Goal: Information Seeking & Learning: Learn about a topic

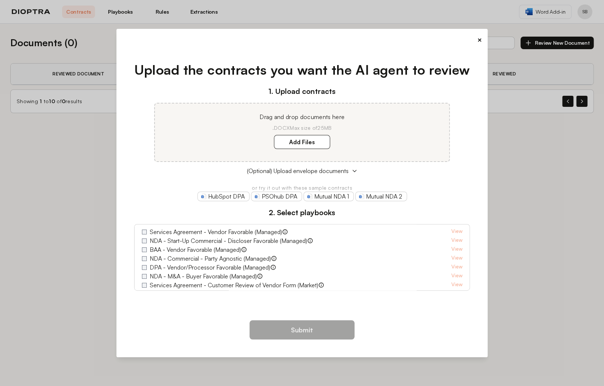
click at [477, 45] on button "×" at bounding box center [479, 40] width 5 height 10
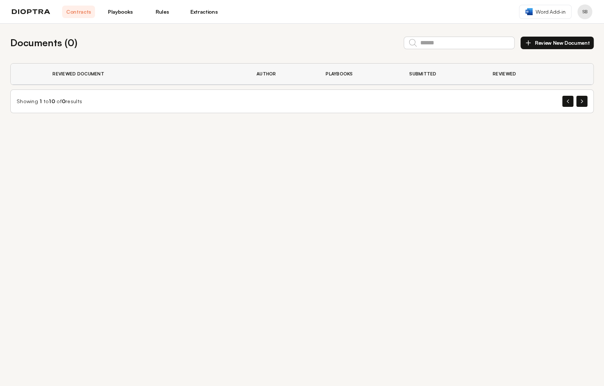
click at [188, 8] on link "Extractions" at bounding box center [204, 12] width 33 height 13
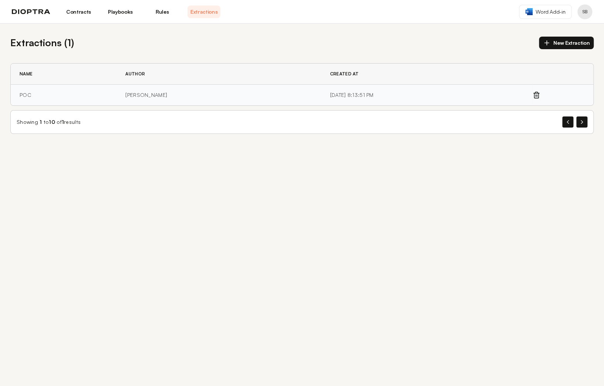
click at [53, 85] on td "POC" at bounding box center [64, 95] width 106 height 21
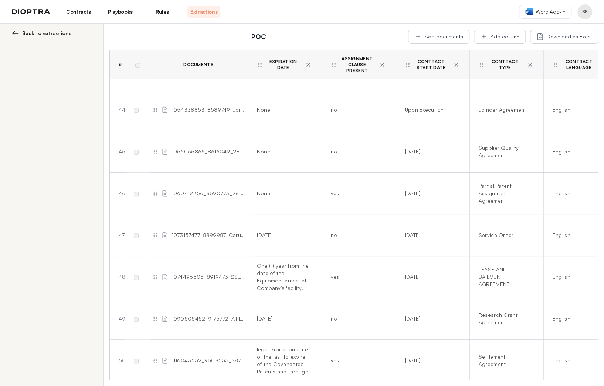
scroll to position [1751, 0]
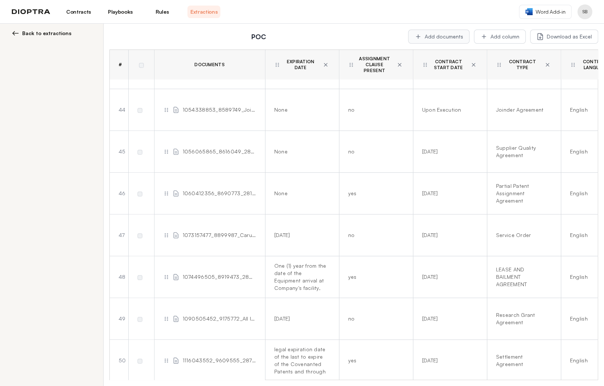
click at [470, 31] on button "Add documents" at bounding box center [438, 37] width 61 height 14
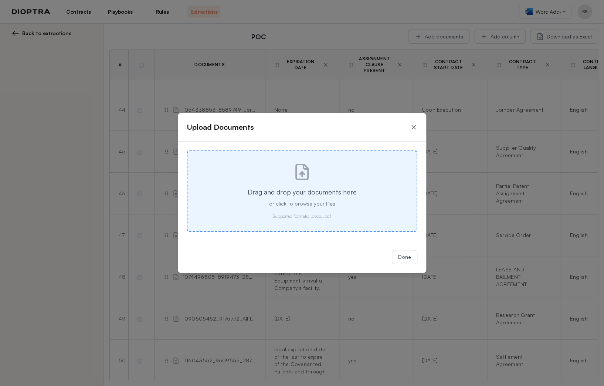
click at [316, 200] on p "or click to browse your files" at bounding box center [302, 203] width 206 height 7
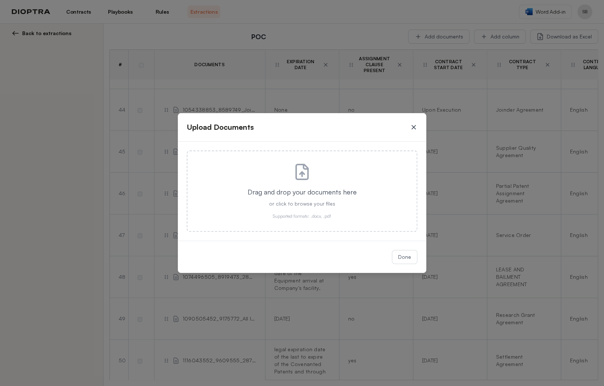
click at [410, 131] on icon at bounding box center [413, 127] width 7 height 7
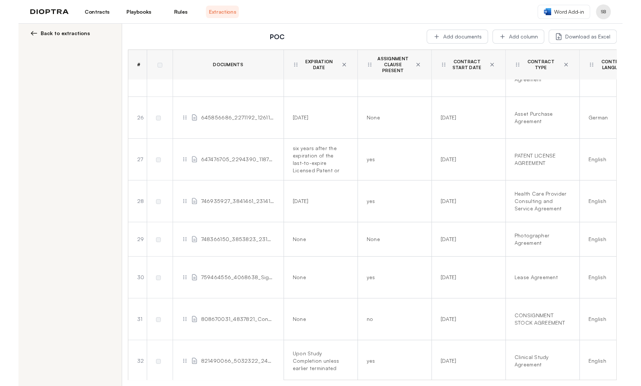
scroll to position [937, 0]
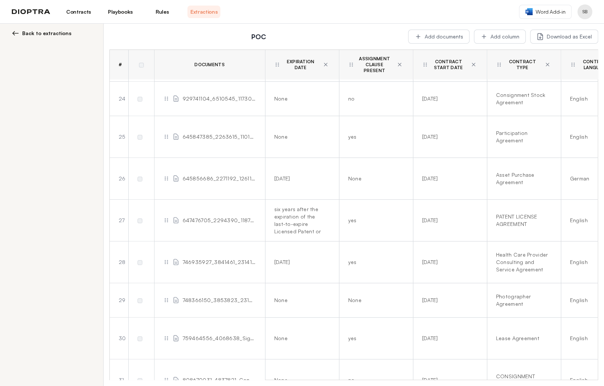
click at [39, 30] on span "Back to extractions" at bounding box center [46, 33] width 49 height 7
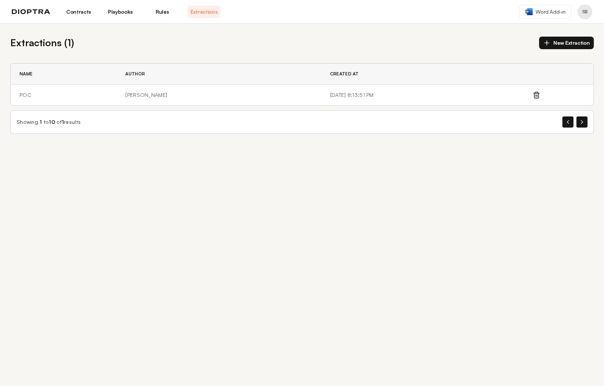
click at [569, 37] on button "New Extraction" at bounding box center [566, 43] width 55 height 13
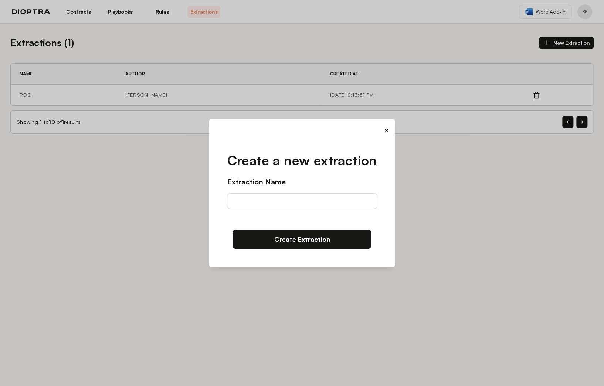
click at [384, 136] on button "×" at bounding box center [386, 130] width 5 height 10
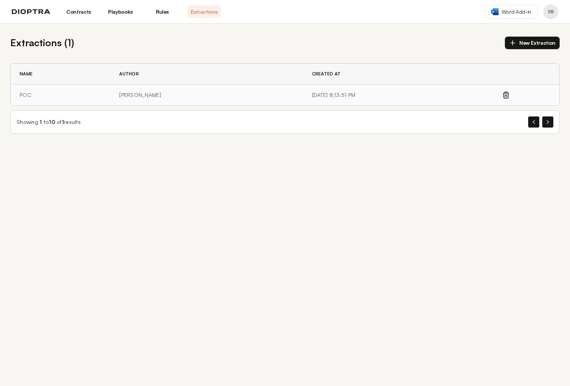
click at [95, 85] on td "POC" at bounding box center [61, 95] width 100 height 21
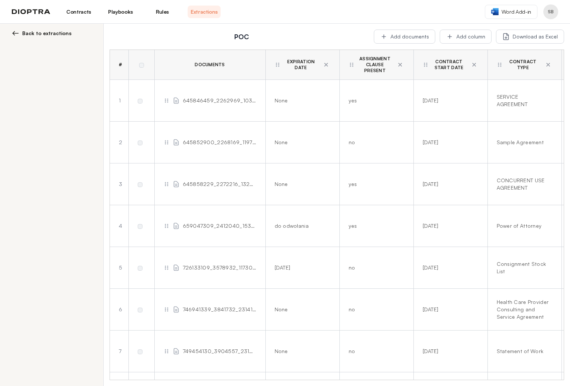
click at [189, 97] on span "645846459_2262969_103847-11243-MPD103847 BrightStar Partners Inc. SA.pdf" at bounding box center [220, 100] width 74 height 7
click at [139, 80] on td at bounding box center [141, 101] width 26 height 42
click at [165, 102] on circle at bounding box center [165, 102] width 1 height 1
click at [137, 34] on icon at bounding box center [140, 37] width 6 height 6
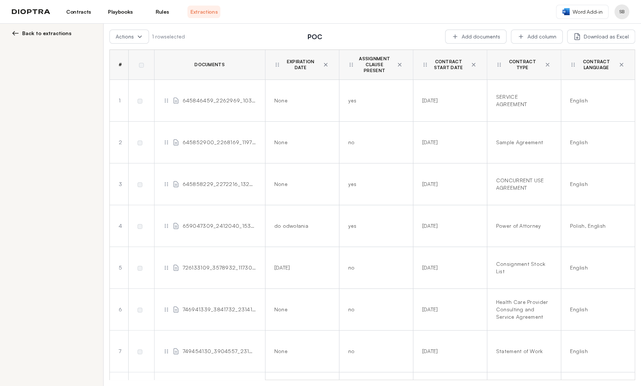
click at [227, 97] on span "645846459_2262969_103847-11243-MPD103847 BrightStar Partners Inc. SA.pdf" at bounding box center [220, 100] width 74 height 7
click at [172, 97] on icon at bounding box center [175, 100] width 7 height 7
click at [159, 80] on td "645846459_2262969_103847-11243-MPD103847 BrightStar Partners Inc. SA.pdf" at bounding box center [209, 101] width 111 height 42
click at [164, 98] on icon at bounding box center [167, 101] width 6 height 6
click at [74, 12] on link "Contracts" at bounding box center [78, 12] width 33 height 13
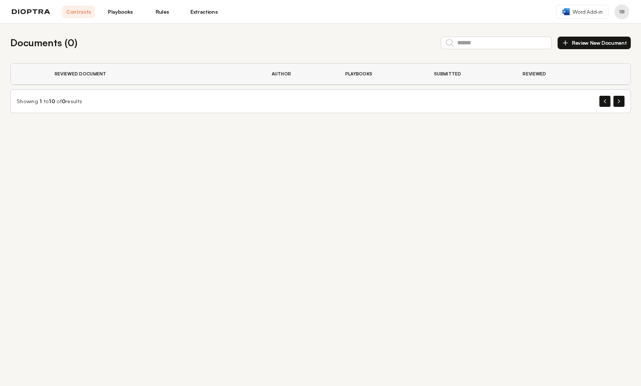
click at [521, 70] on th "Reviewed" at bounding box center [554, 74] width 81 height 21
click at [604, 96] on button "button" at bounding box center [619, 101] width 11 height 11
click at [604, 96] on button "button" at bounding box center [605, 101] width 11 height 11
click at [108, 11] on link "Playbooks" at bounding box center [120, 12] width 33 height 13
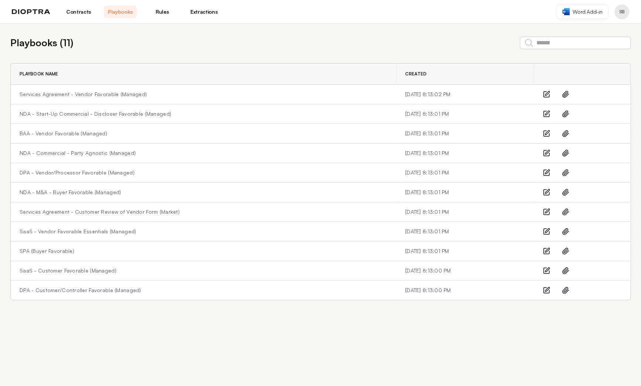
click at [146, 10] on link "Rules" at bounding box center [162, 12] width 33 height 13
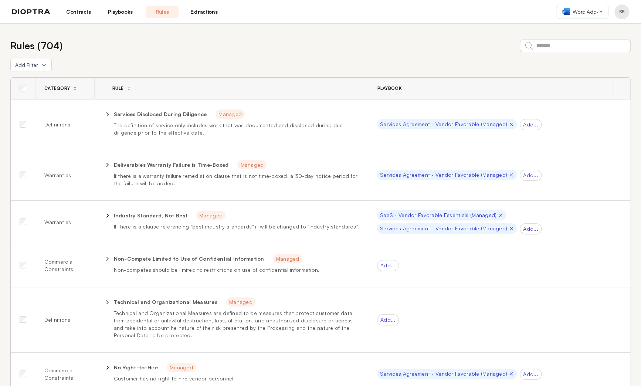
click at [188, 9] on link "Extractions" at bounding box center [204, 12] width 33 height 13
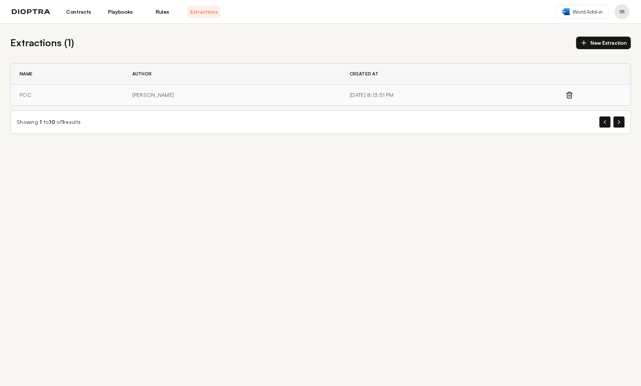
click at [22, 85] on td "POC" at bounding box center [67, 95] width 112 height 21
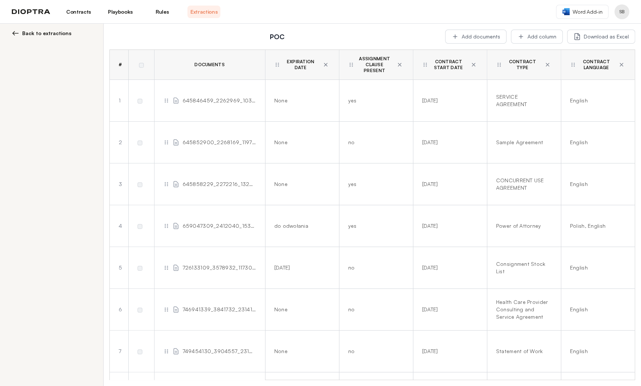
click at [202, 97] on span "645846459_2262969_103847-11243-MPD103847 BrightStar Partners Inc. SA.pdf" at bounding box center [220, 100] width 74 height 7
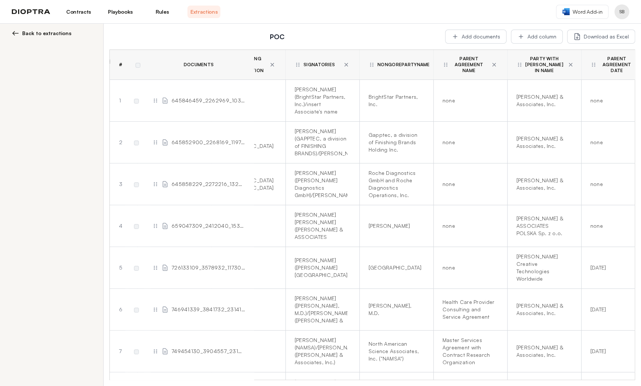
scroll to position [0, 791]
click at [388, 222] on div "[PERSON_NAME]" at bounding box center [397, 225] width 53 height 7
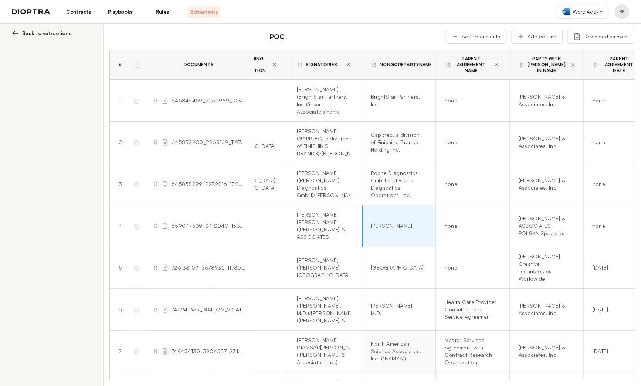
click at [397, 340] on div "North American Science Associates, Inc. ("NAMSA")" at bounding box center [397, 351] width 53 height 22
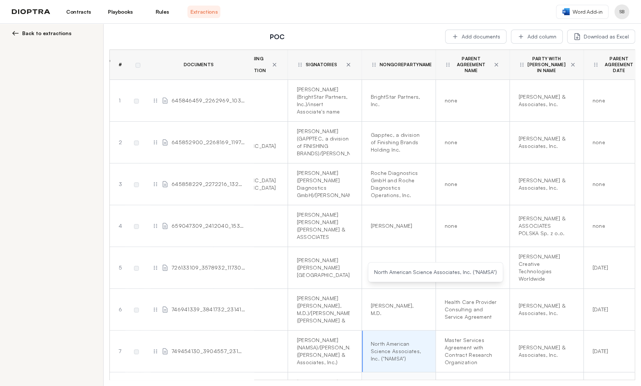
click at [400, 373] on td "Experien Group, LLC" at bounding box center [399, 394] width 74 height 42
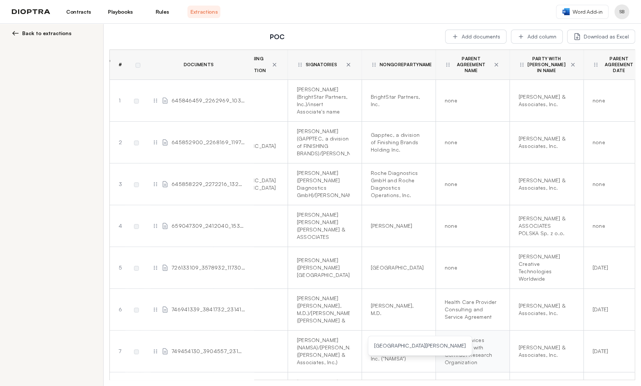
click at [456, 337] on div "Master Services Agreement with Contract Research Organization" at bounding box center [471, 352] width 53 height 30
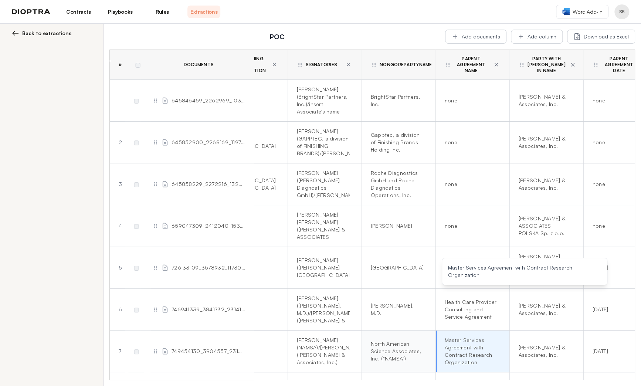
click at [394, 340] on div "North American Science Associates, Inc. ("NAMSA")" at bounding box center [397, 351] width 53 height 22
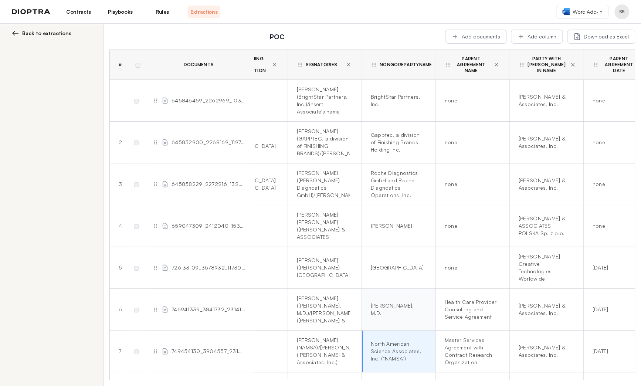
click at [407, 289] on td "[PERSON_NAME], M.D." at bounding box center [399, 310] width 74 height 42
click at [491, 289] on td "Health Care Provider Consulting and Service Agreement" at bounding box center [473, 310] width 74 height 42
click at [410, 264] on div "[GEOGRAPHIC_DATA]" at bounding box center [397, 267] width 53 height 7
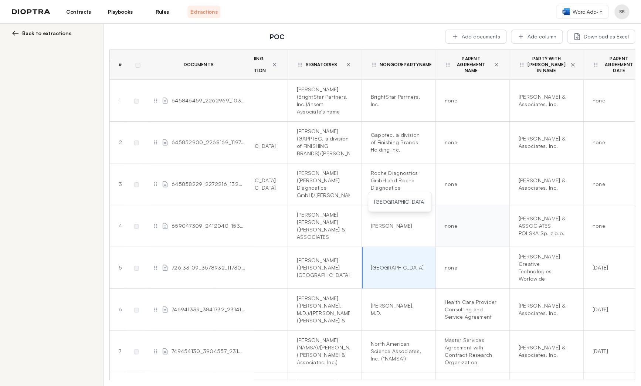
click at [462, 205] on td "none" at bounding box center [473, 226] width 74 height 42
click at [396, 169] on div "Roche Diagnostics GmbH and Roche Diagnostics Operations, Inc." at bounding box center [397, 184] width 53 height 30
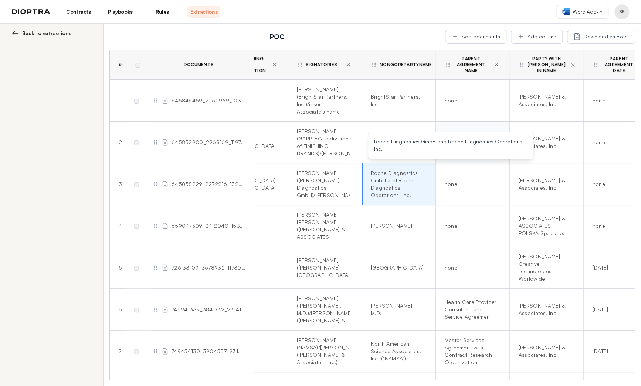
click at [452, 122] on td "none" at bounding box center [473, 143] width 74 height 42
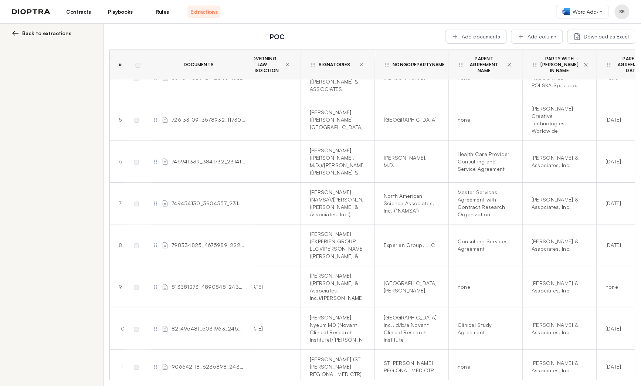
scroll to position [148, 817]
